Goal: Transaction & Acquisition: Register for event/course

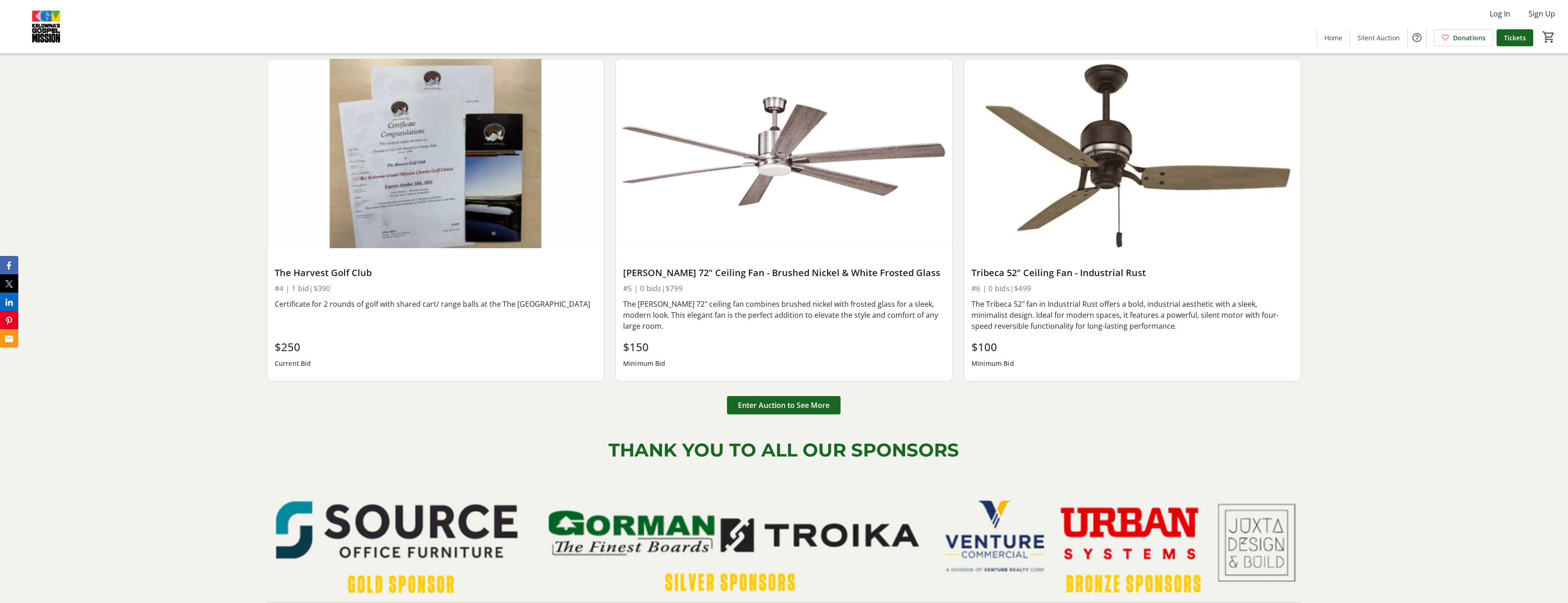
scroll to position [1695, 0]
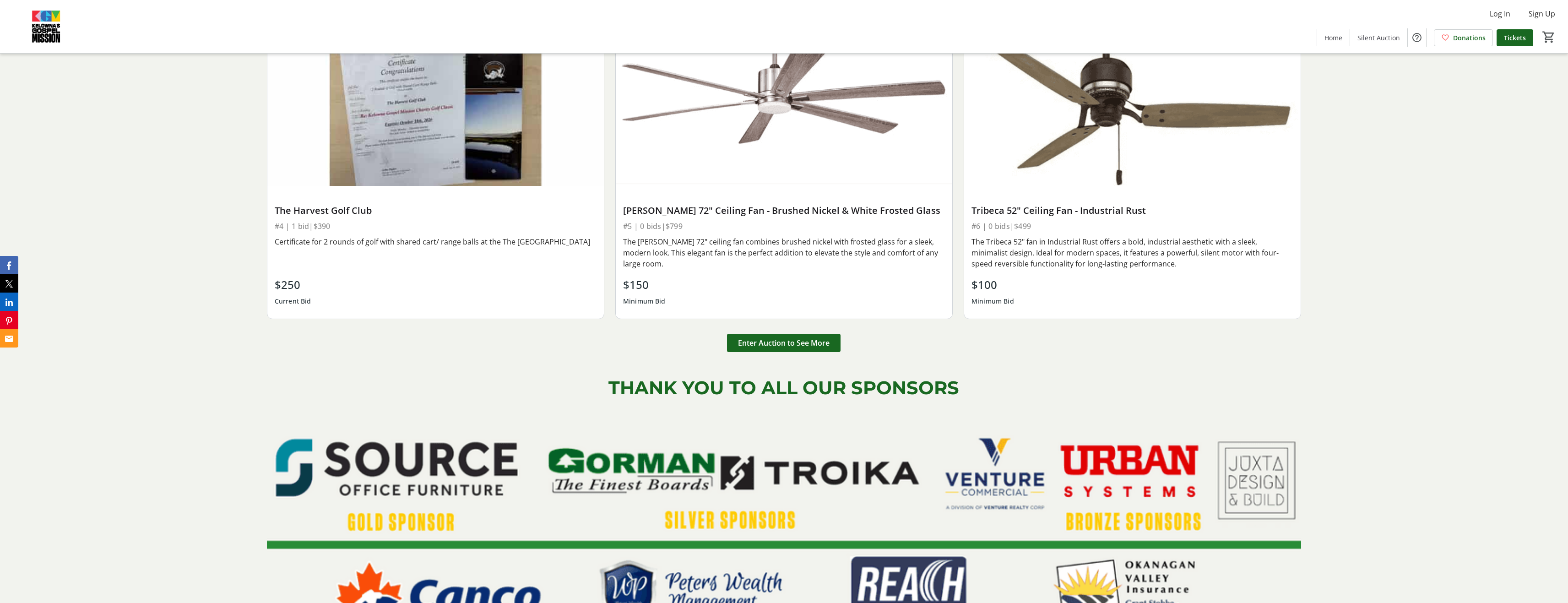
drag, startPoint x: 1410, startPoint y: 433, endPoint x: 1440, endPoint y: 273, distance: 162.8
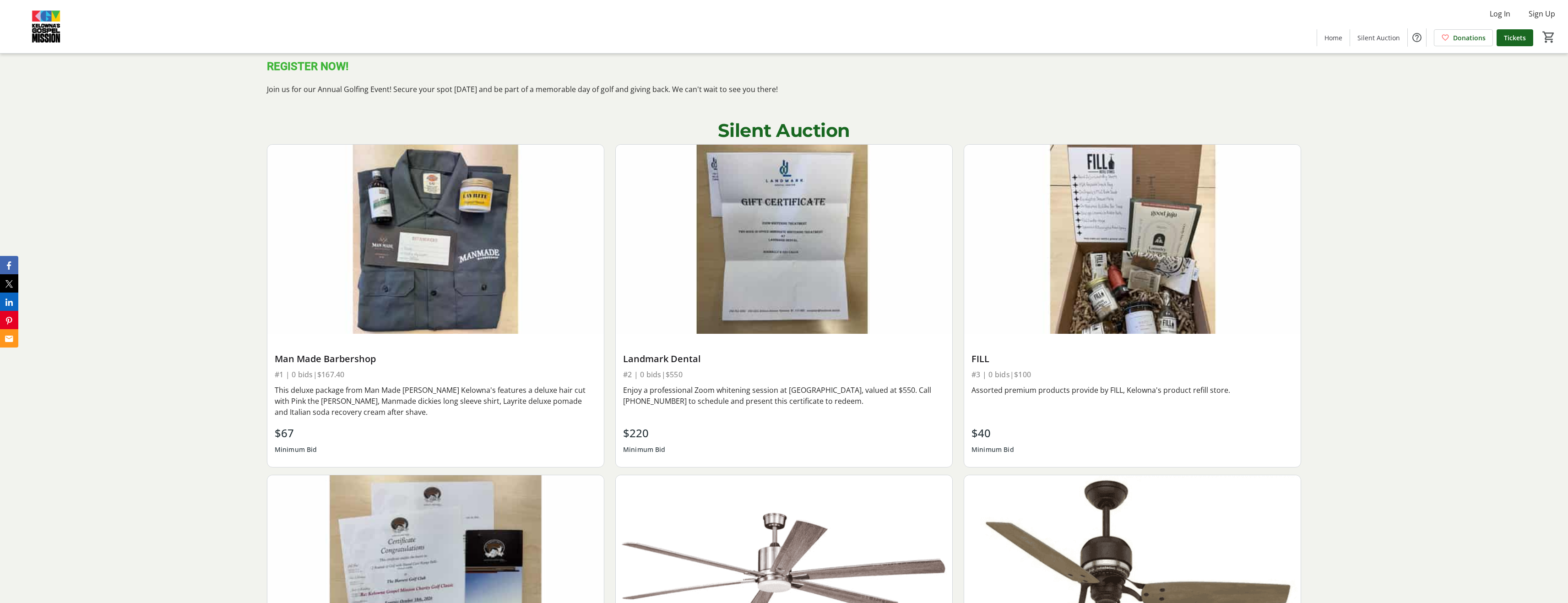
scroll to position [0, 0]
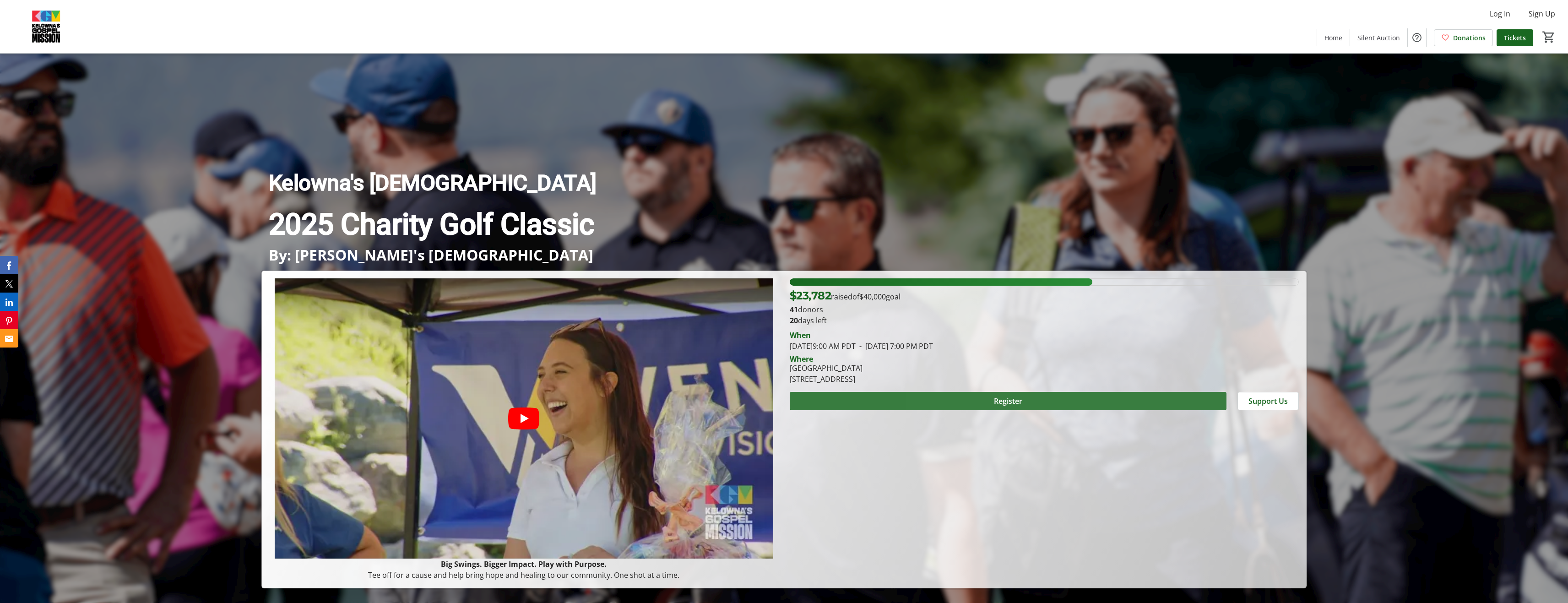
click at [1045, 398] on span at bounding box center [1008, 401] width 437 height 22
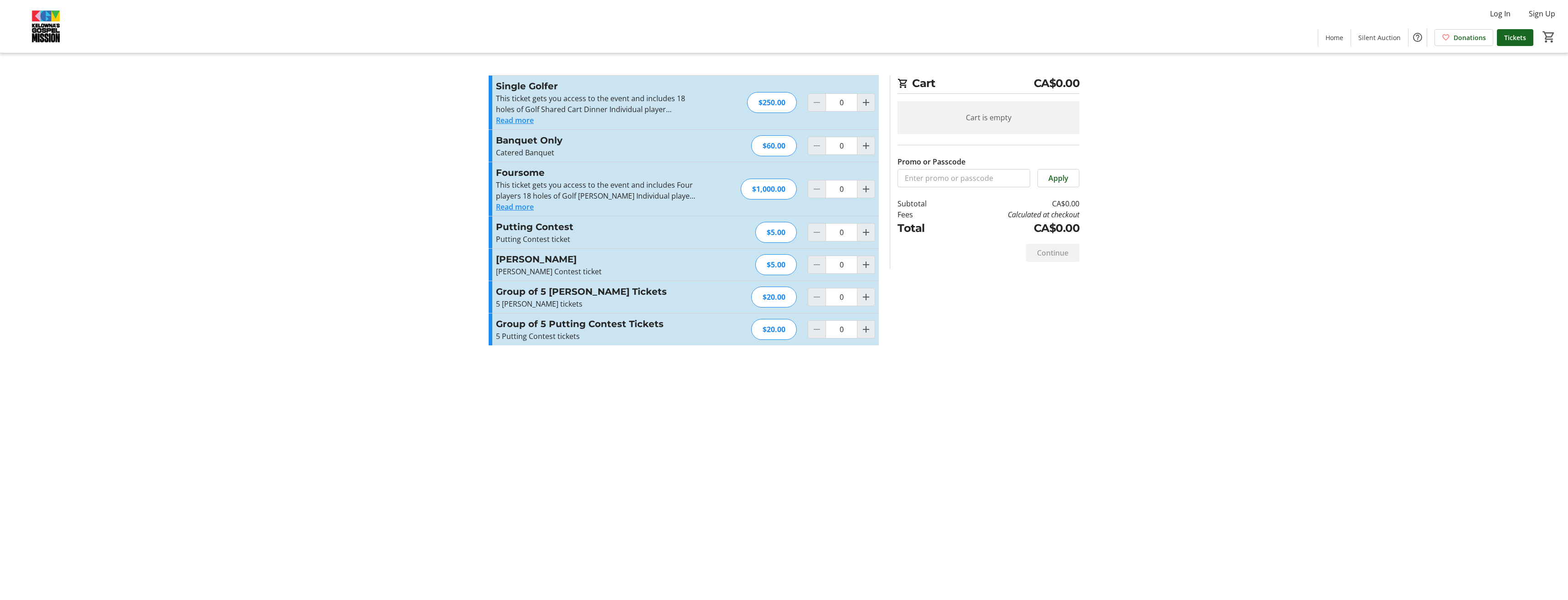
click at [662, 102] on div "This ticket gets you access to the event and includes 18 holes of Golf Shared C…" at bounding box center [595, 104] width 199 height 22
click at [524, 119] on button "Read more" at bounding box center [515, 120] width 38 height 11
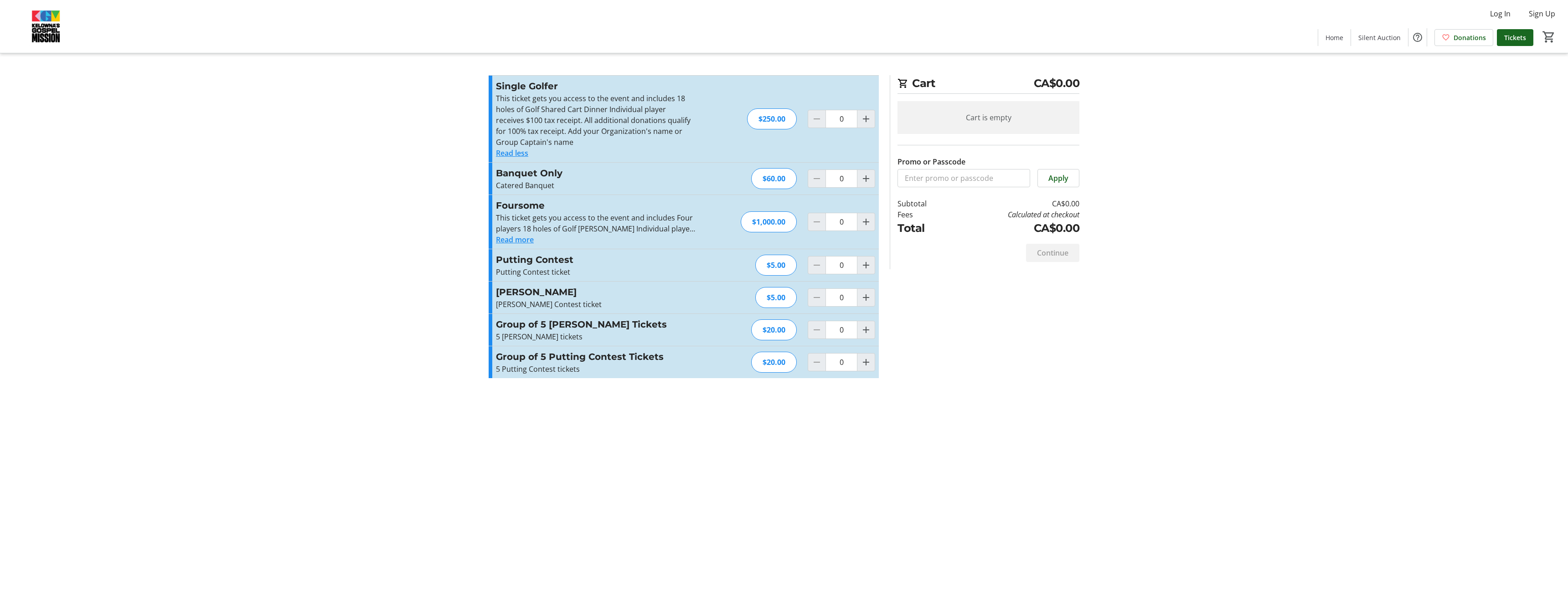
click at [505, 241] on button "Read more" at bounding box center [515, 240] width 38 height 11
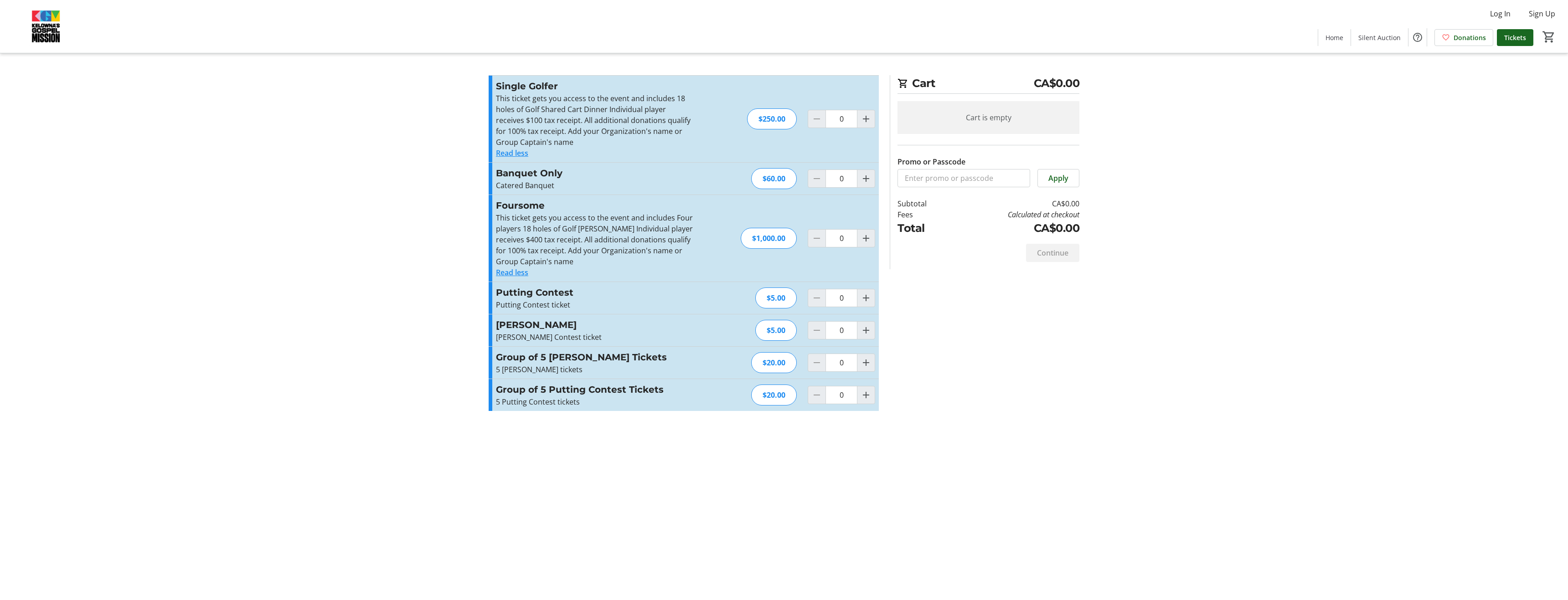
drag, startPoint x: 961, startPoint y: 169, endPoint x: 956, endPoint y: 169, distance: 5.0
click at [961, 169] on tr-form-field "Promo or Passcode" at bounding box center [964, 172] width 133 height 31
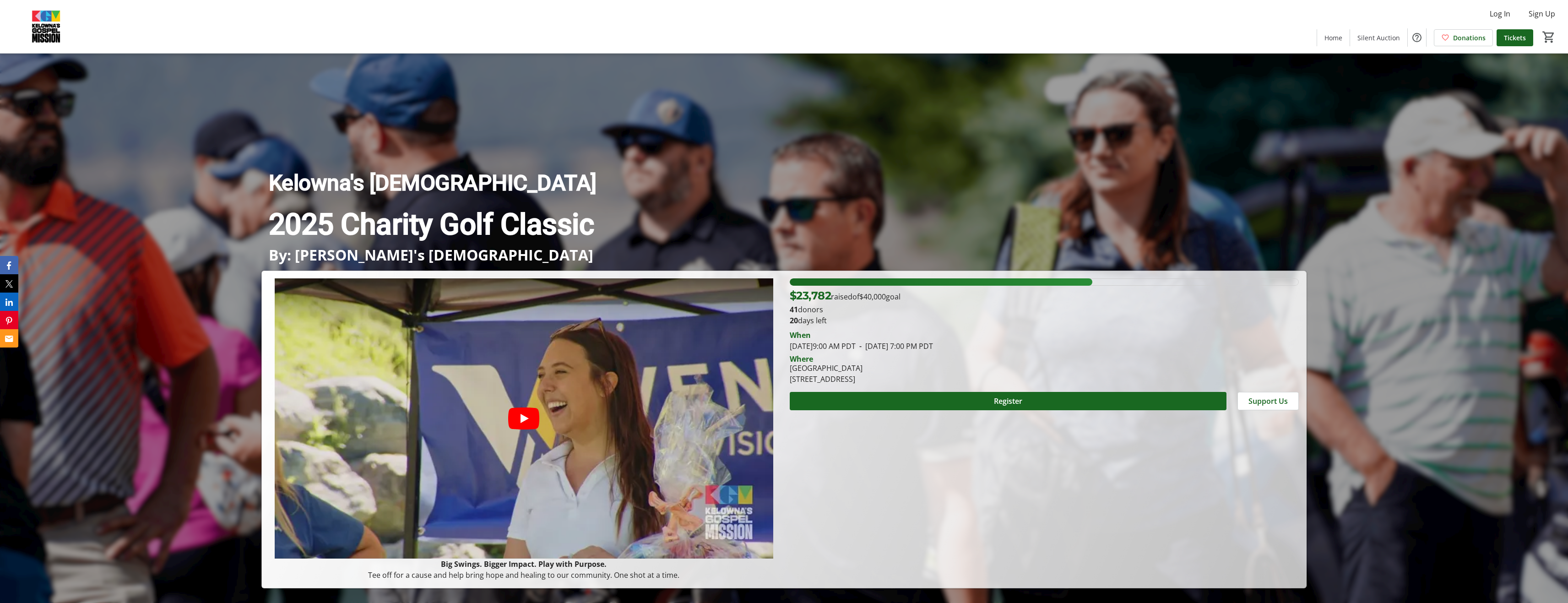
drag, startPoint x: 729, startPoint y: 246, endPoint x: 727, endPoint y: 241, distance: 5.4
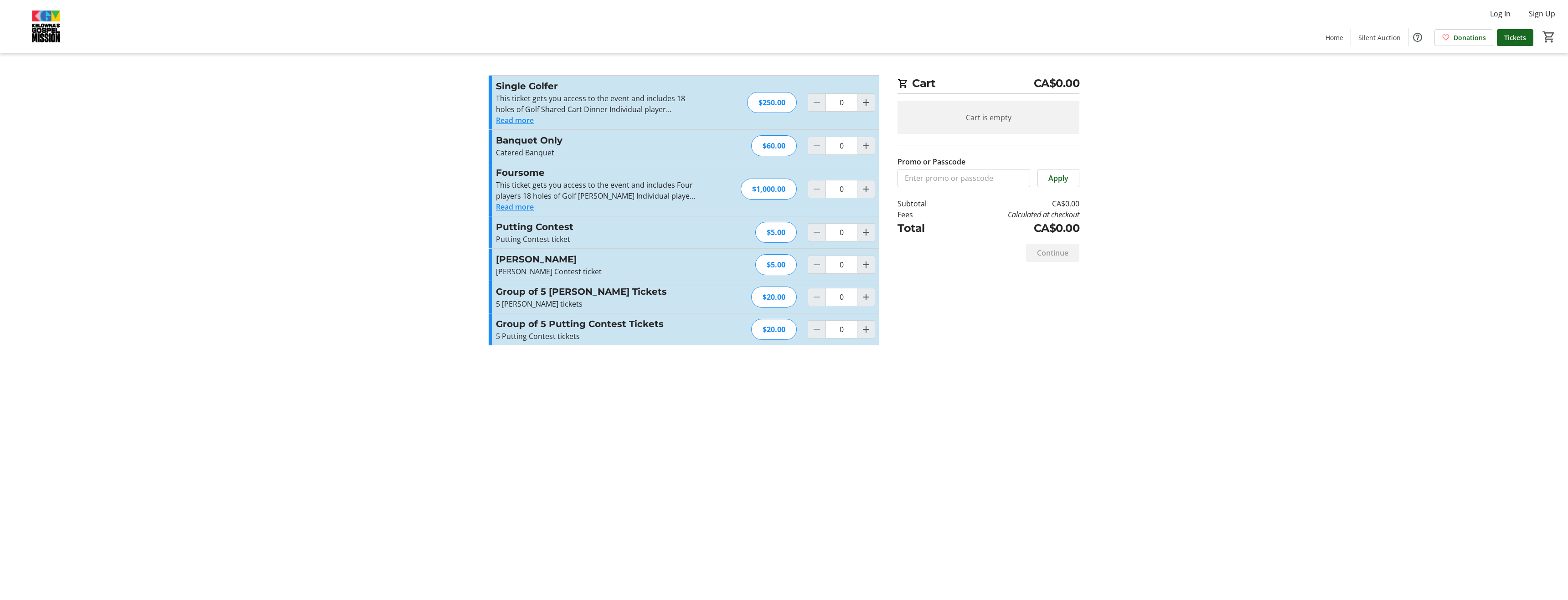
click at [1158, 324] on tr-checkout-feature-upsell-ui "Cart CA$0.00 Cart is empty Promo or Passcode Apply Subtotal CA$0.00 Fees Calcul…" at bounding box center [784, 300] width 1568 height 600
click at [510, 117] on button "Read more" at bounding box center [515, 120] width 38 height 11
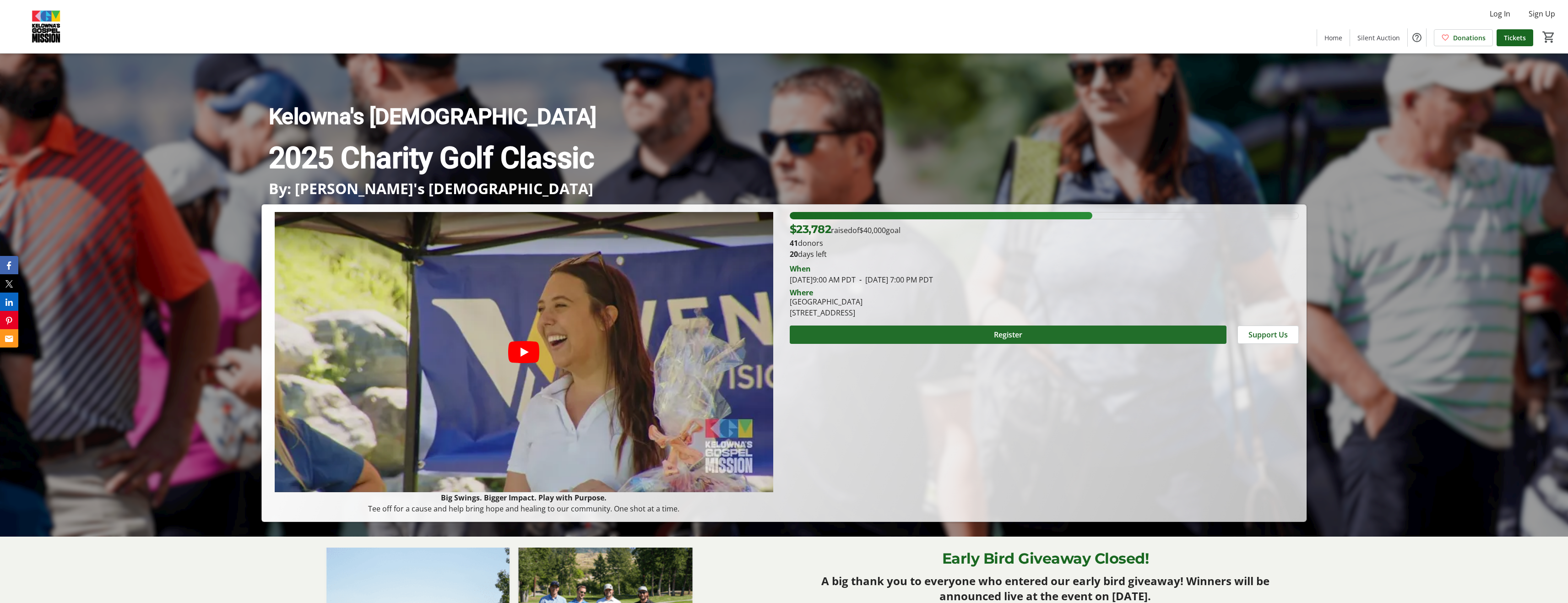
scroll to position [92, 0]
